Goal: Task Accomplishment & Management: Manage account settings

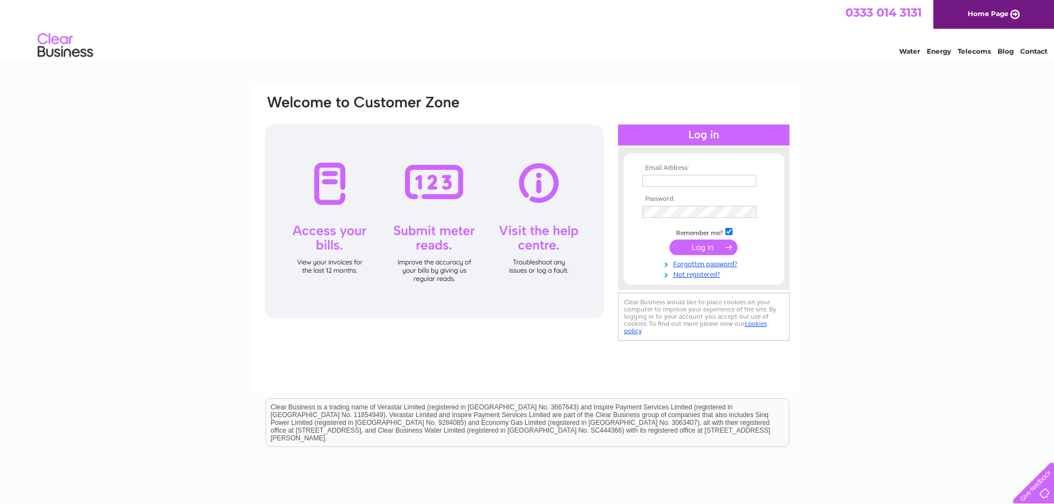
type input "[EMAIL_ADDRESS][DOMAIN_NAME]"
click at [729, 245] on input "submit" at bounding box center [703, 247] width 68 height 15
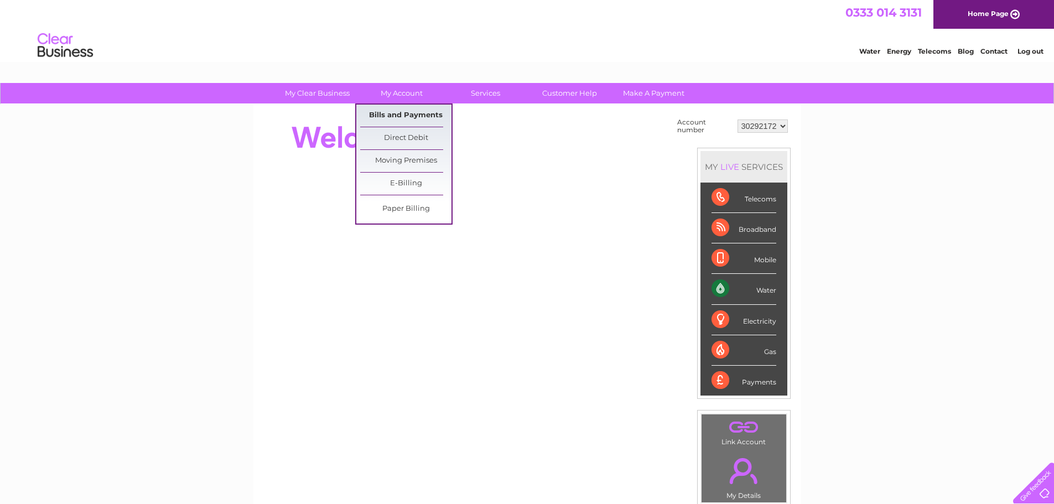
click at [423, 113] on link "Bills and Payments" at bounding box center [405, 116] width 91 height 22
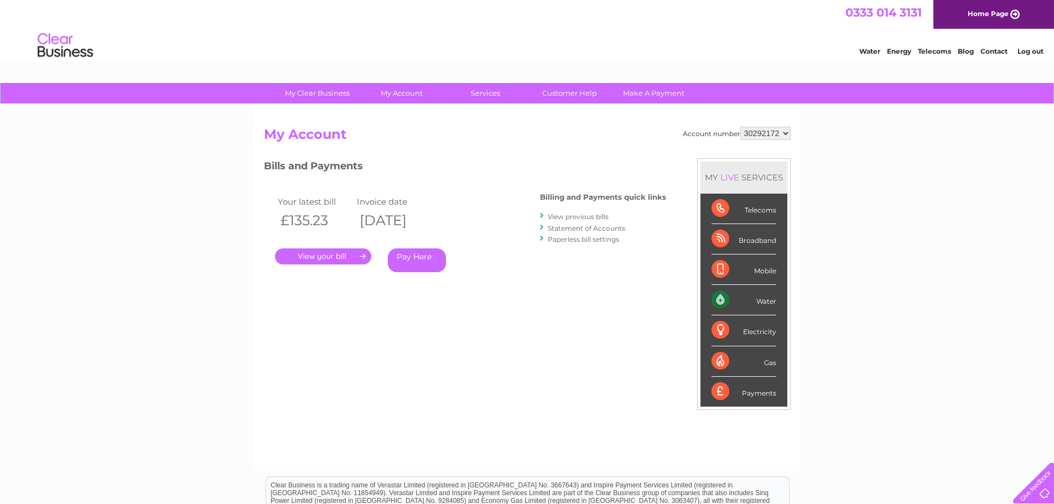
click at [355, 253] on link "." at bounding box center [323, 256] width 96 height 16
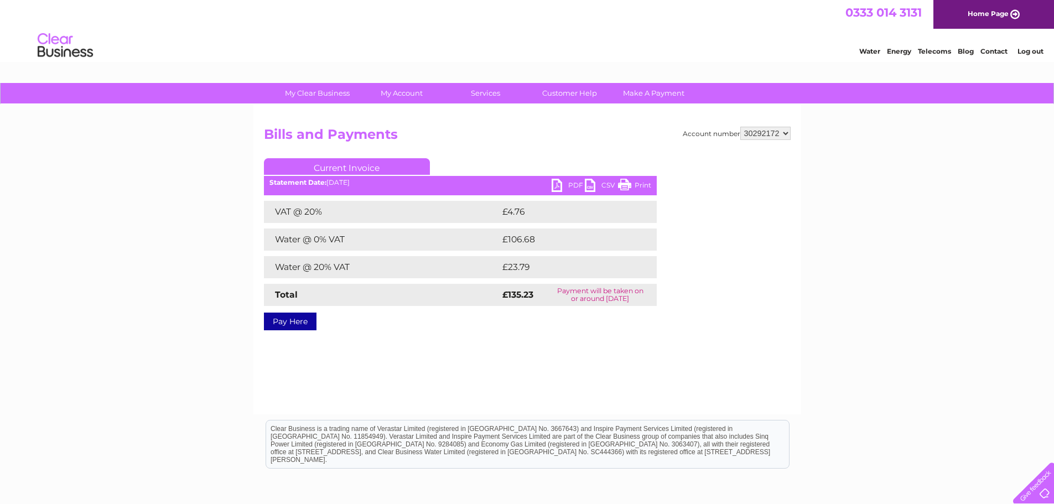
click at [558, 184] on link "PDF" at bounding box center [568, 187] width 33 height 16
